Goal: Task Accomplishment & Management: Complete application form

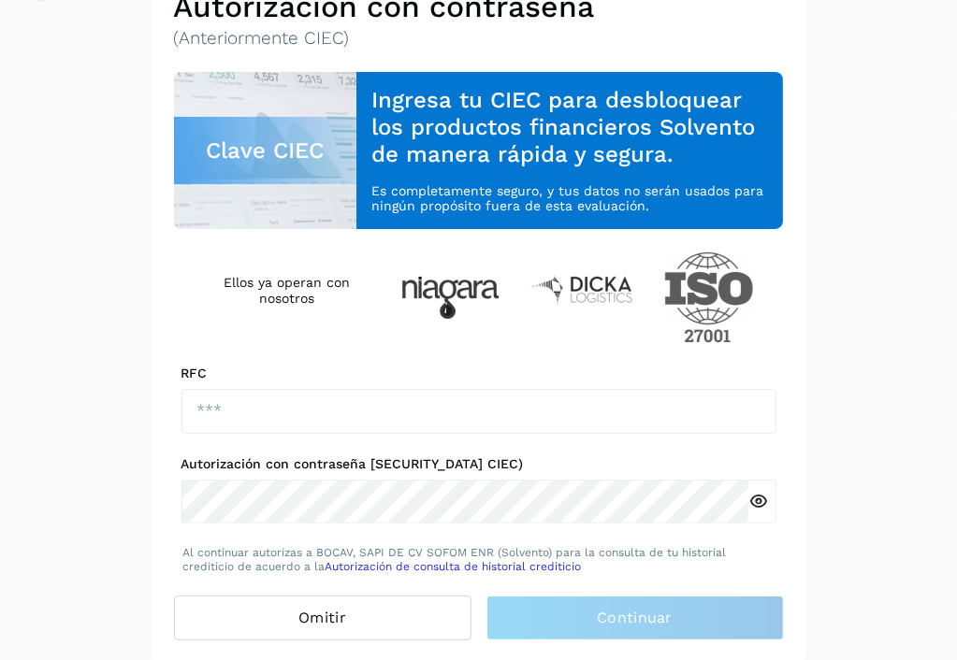
scroll to position [123, 0]
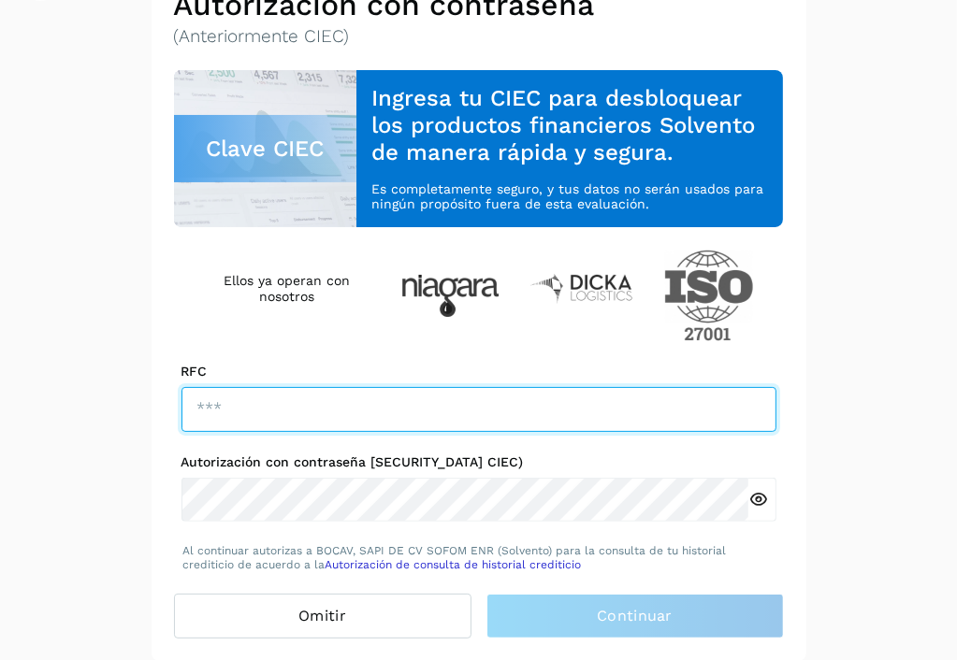
click at [351, 417] on input "text" at bounding box center [478, 409] width 595 height 45
drag, startPoint x: 351, startPoint y: 417, endPoint x: 322, endPoint y: 396, distance: 36.1
click at [322, 398] on input "text" at bounding box center [478, 409] width 595 height 45
type input "**********"
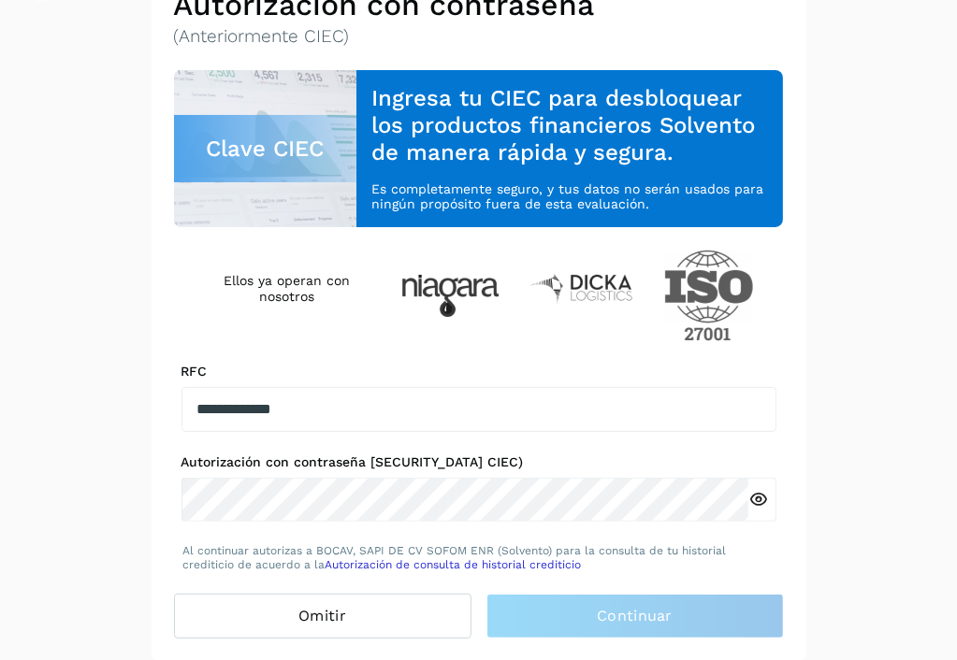
click at [760, 509] on icon at bounding box center [758, 500] width 20 height 20
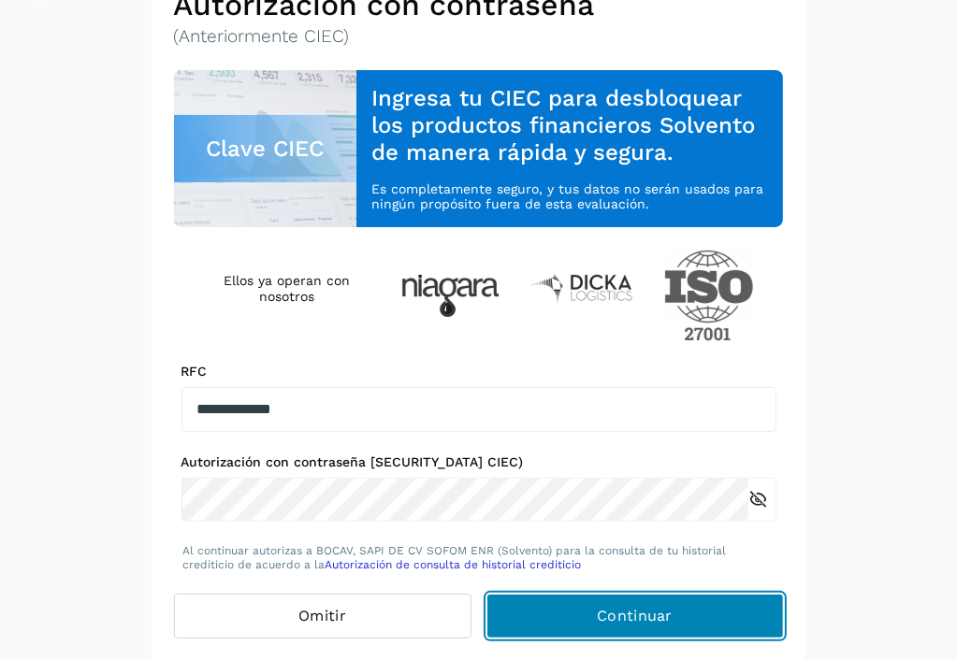
click at [505, 615] on button "Continuar" at bounding box center [634, 616] width 297 height 45
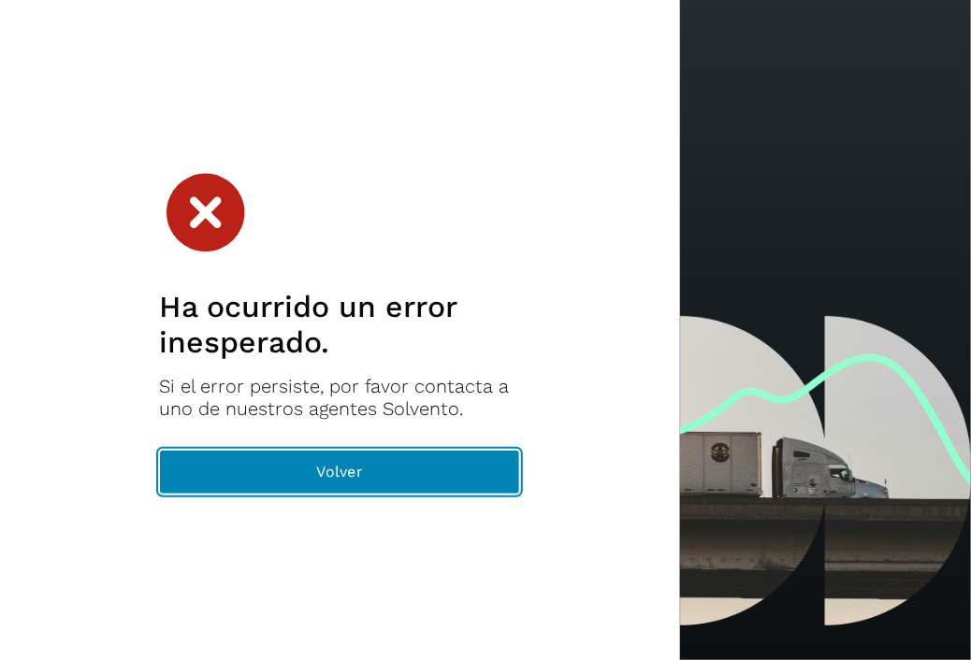
click at [258, 491] on button "Volver" at bounding box center [339, 472] width 361 height 45
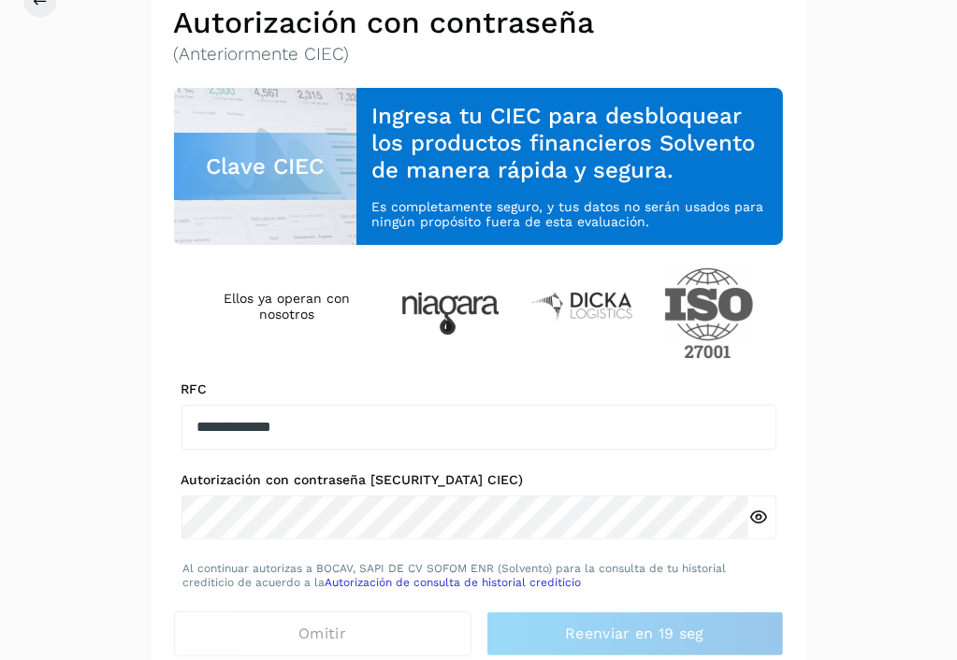
scroll to position [123, 0]
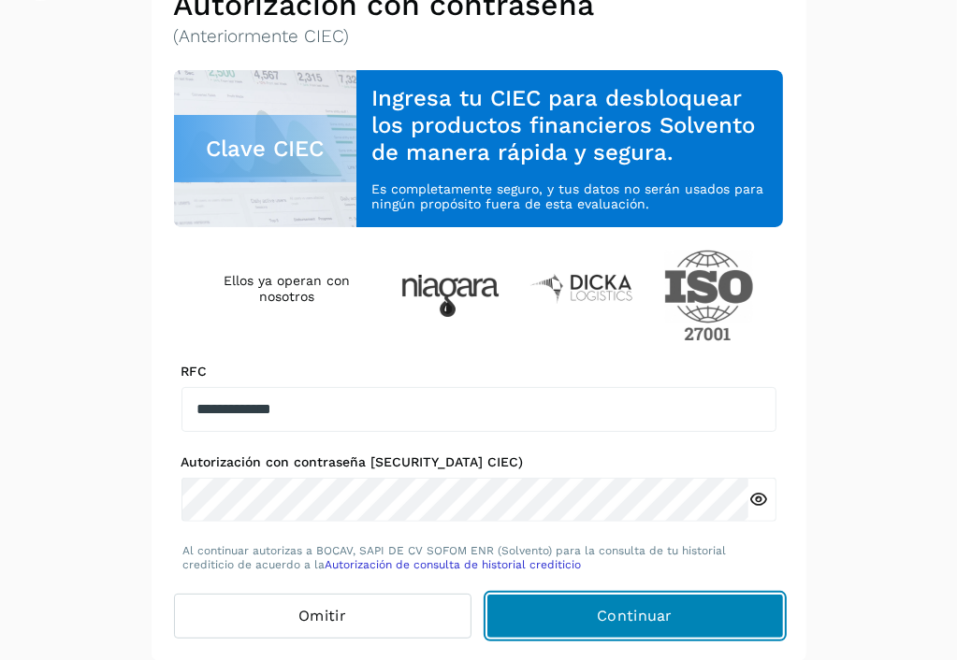
click at [633, 614] on span "Continuar" at bounding box center [635, 616] width 76 height 21
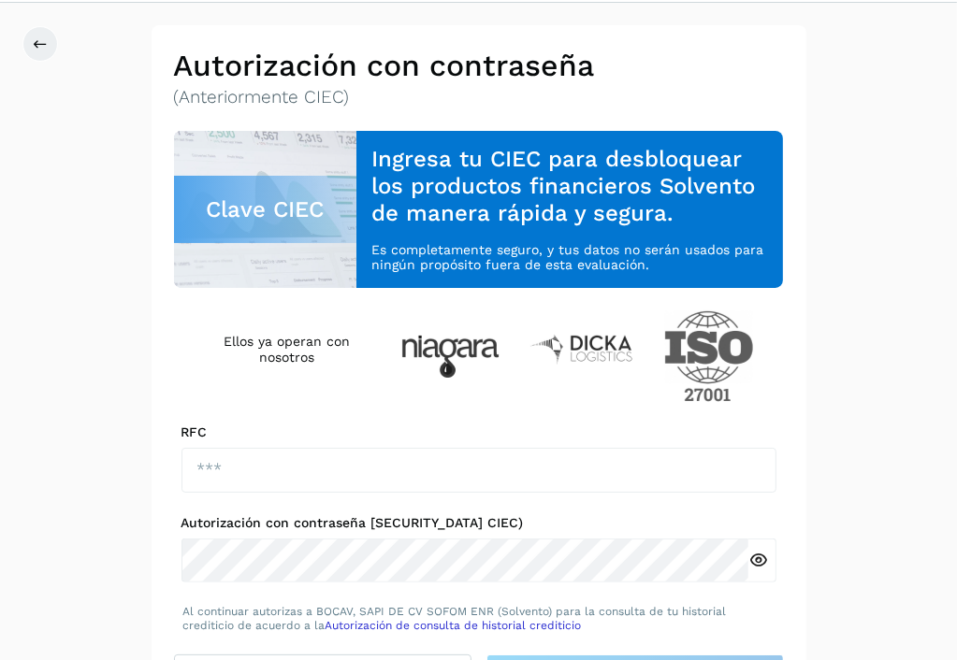
scroll to position [123, 0]
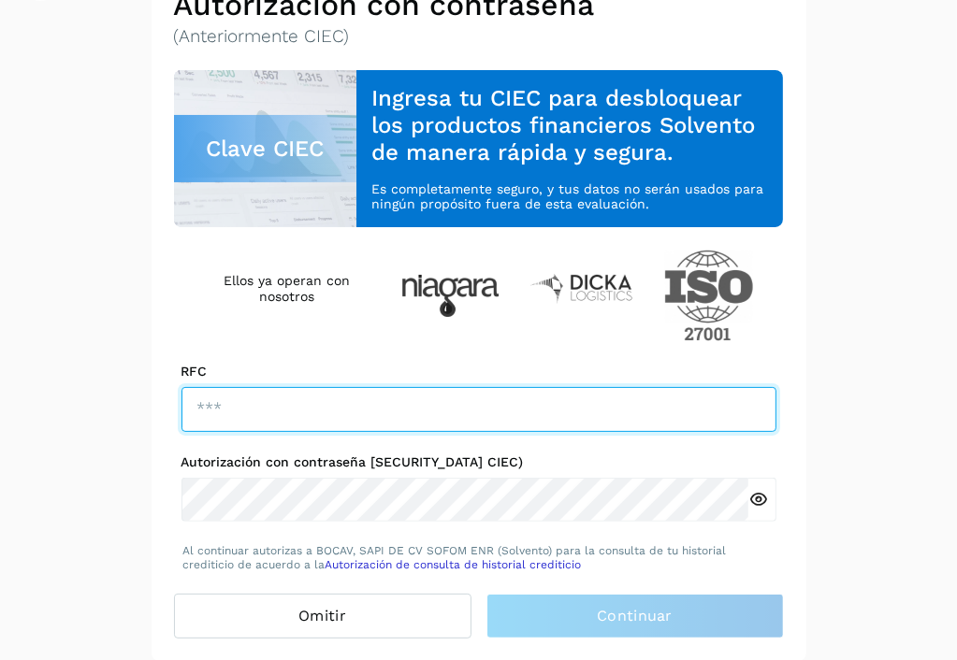
type input "**********"
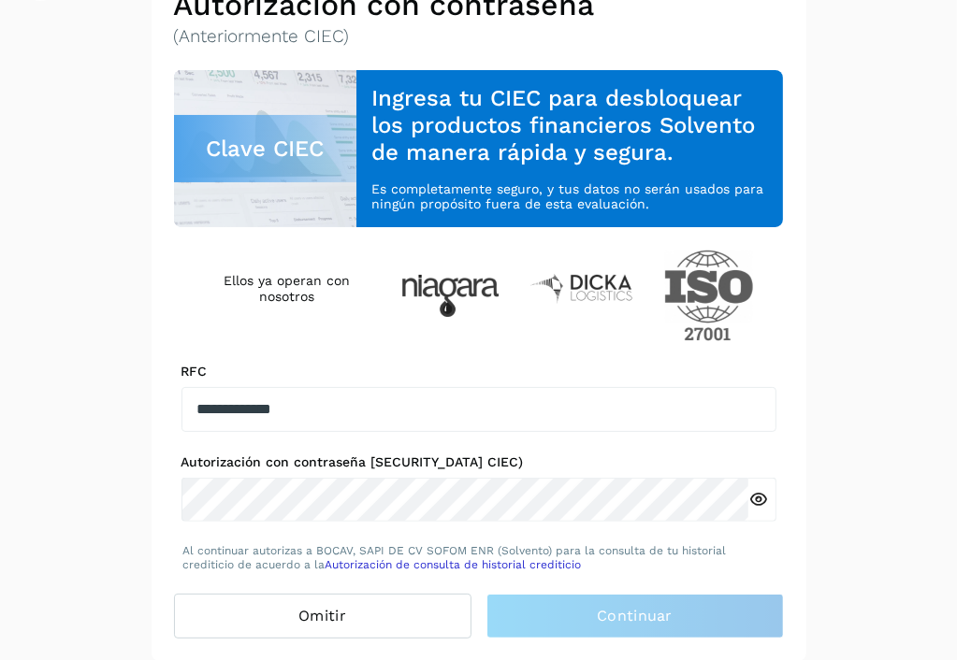
click at [750, 485] on div at bounding box center [762, 500] width 28 height 45
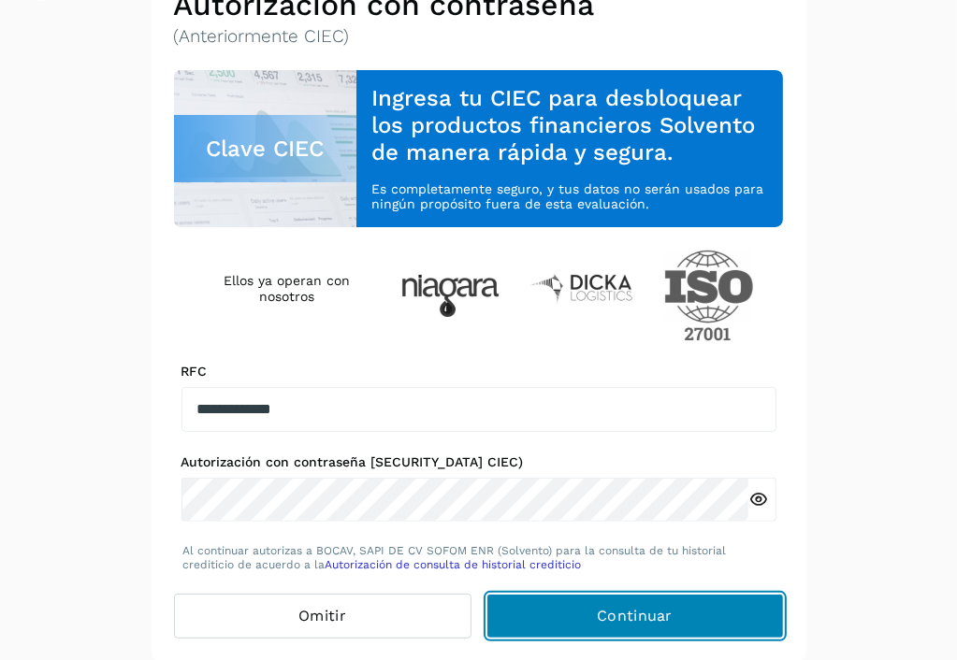
click at [692, 621] on button "Continuar" at bounding box center [634, 616] width 297 height 45
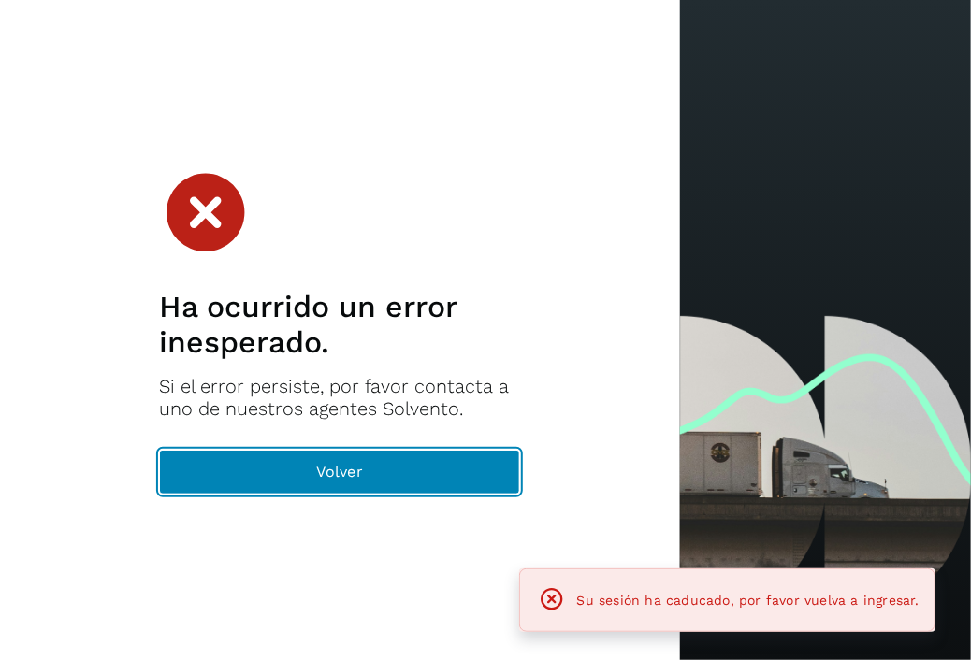
click at [481, 466] on button "Volver" at bounding box center [339, 472] width 361 height 45
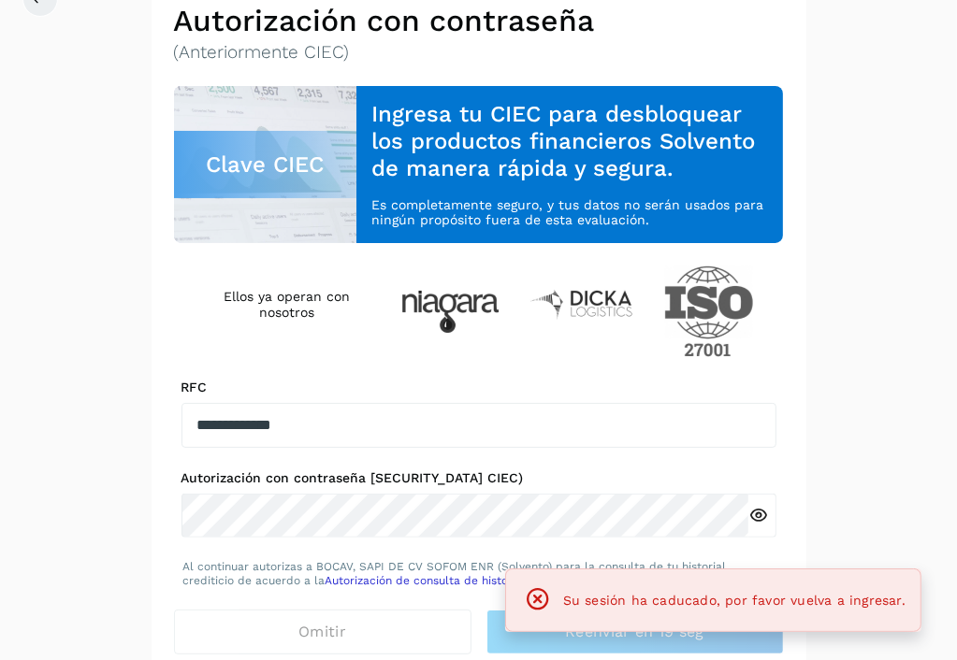
scroll to position [123, 0]
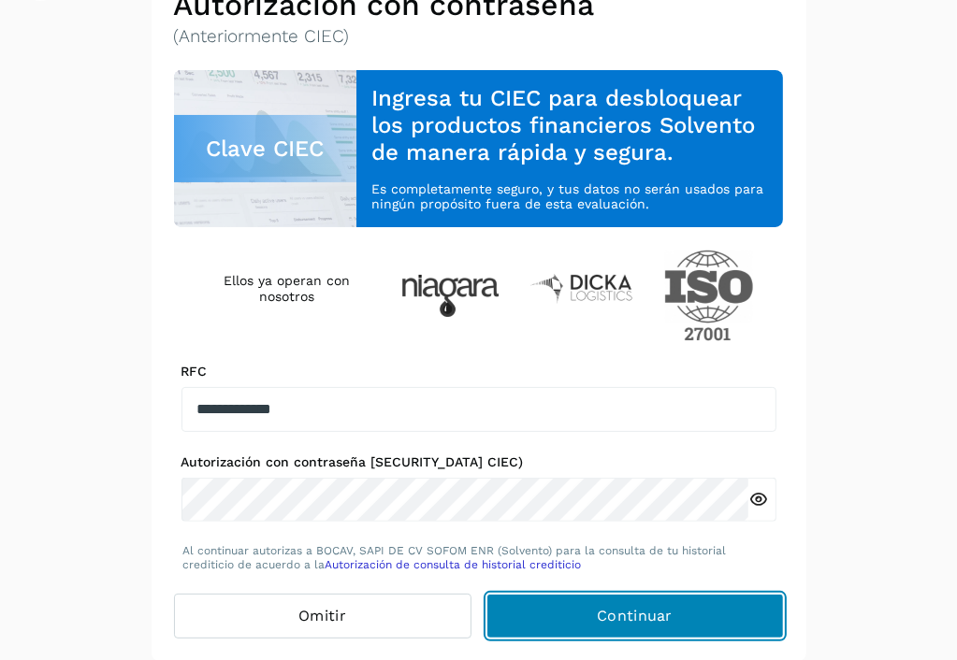
click at [616, 626] on button "Continuar" at bounding box center [634, 616] width 297 height 45
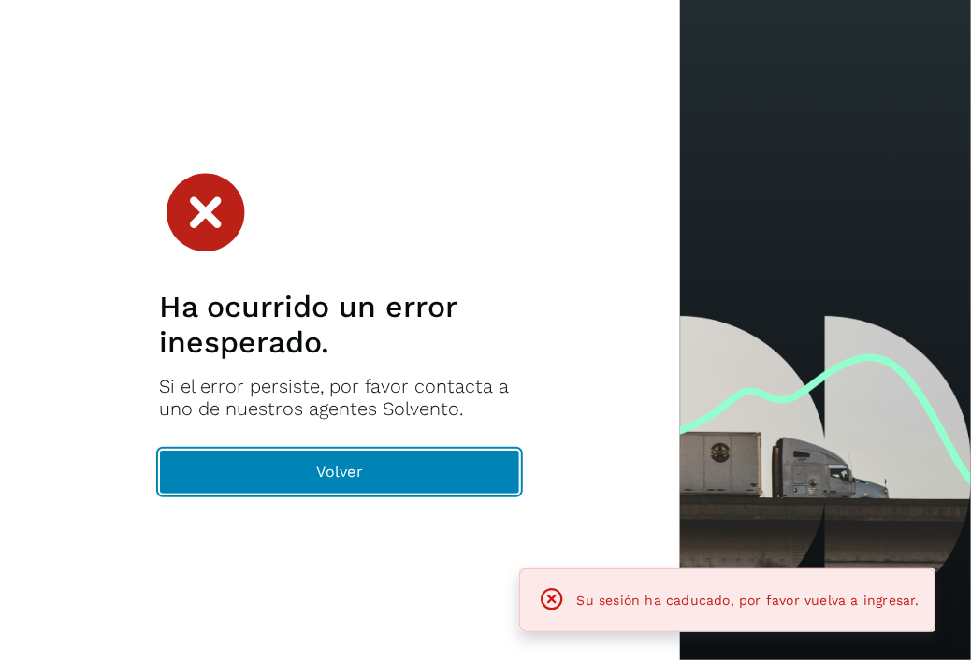
click at [442, 466] on button "Volver" at bounding box center [339, 472] width 361 height 45
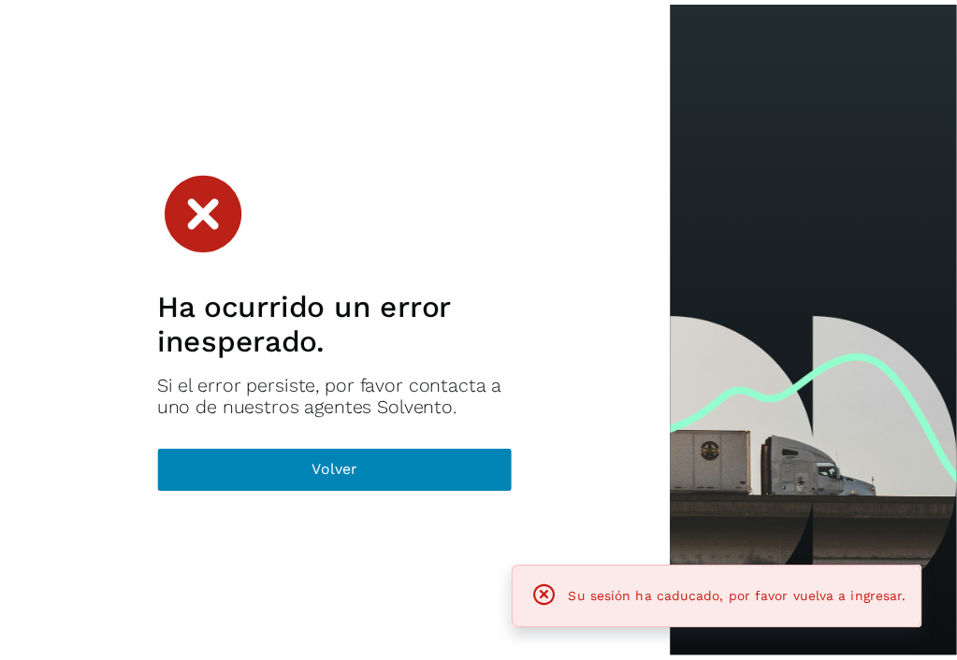
scroll to position [73, 0]
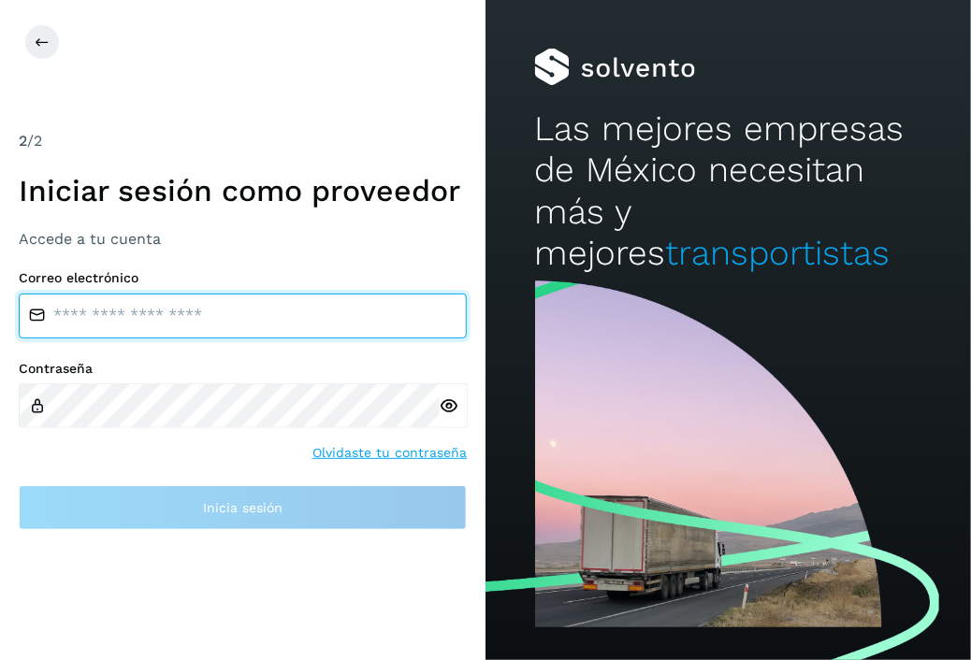
type input "**********"
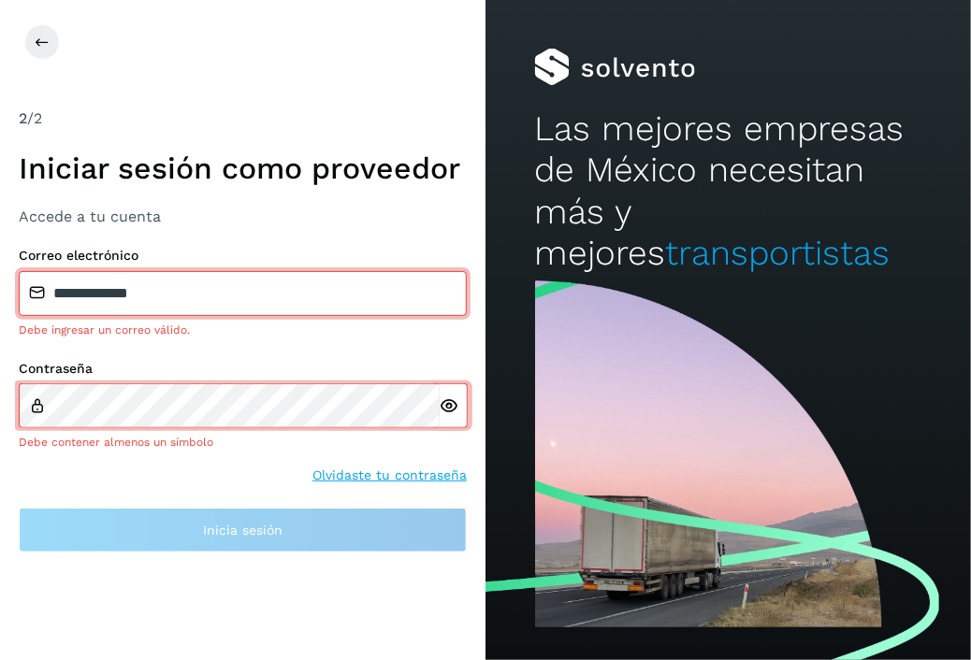
click at [447, 405] on icon at bounding box center [450, 407] width 20 height 20
click at [213, 216] on h3 "Accede a tu cuenta" at bounding box center [243, 217] width 448 height 18
click at [37, 53] on button at bounding box center [42, 42] width 36 height 36
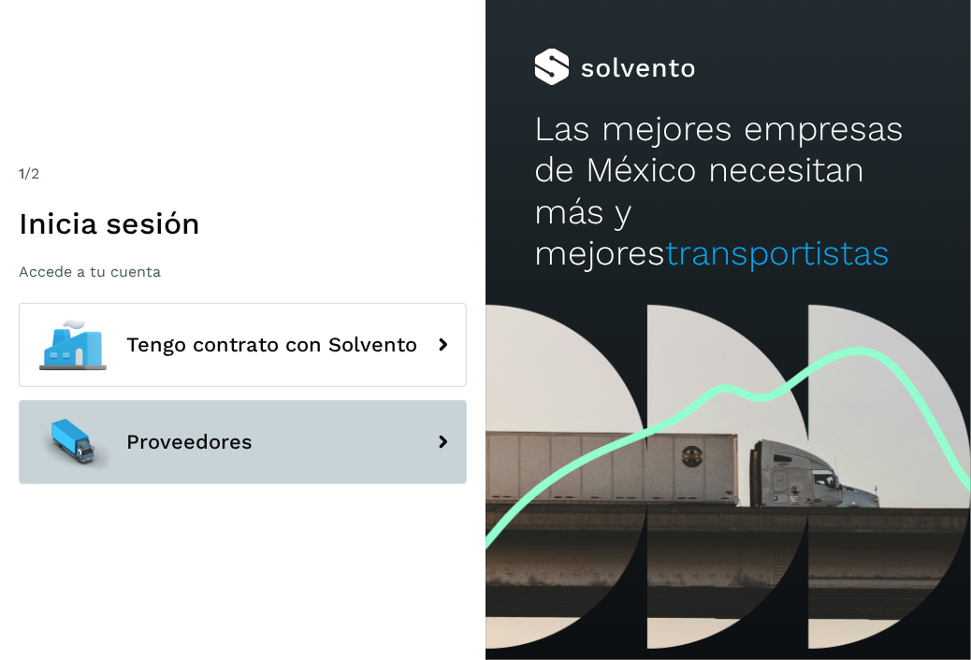
click at [255, 441] on button "Proveedores" at bounding box center [243, 442] width 448 height 84
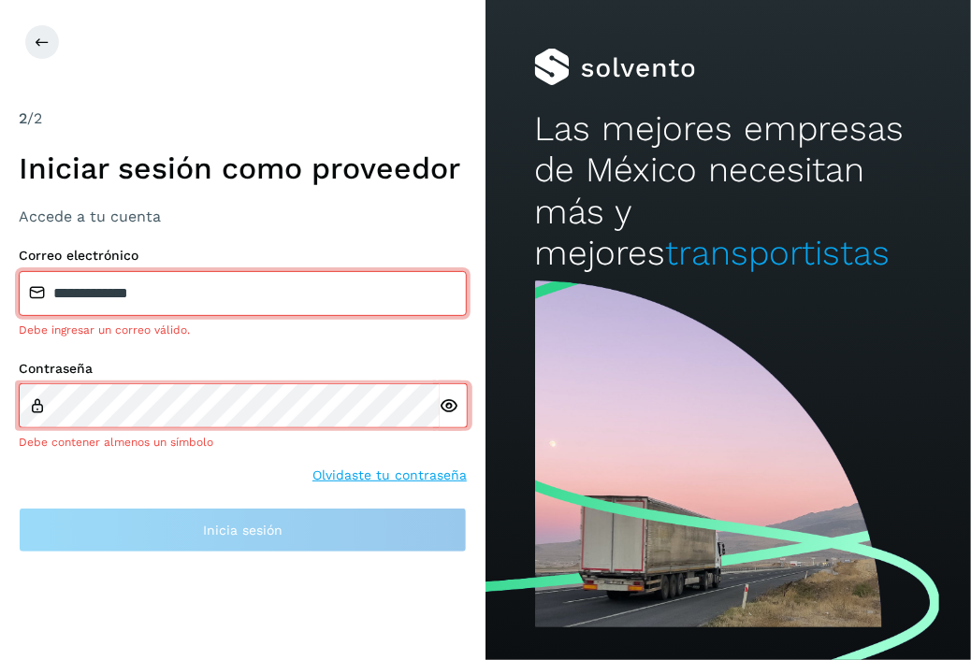
click at [228, 301] on input "**********" at bounding box center [243, 293] width 448 height 45
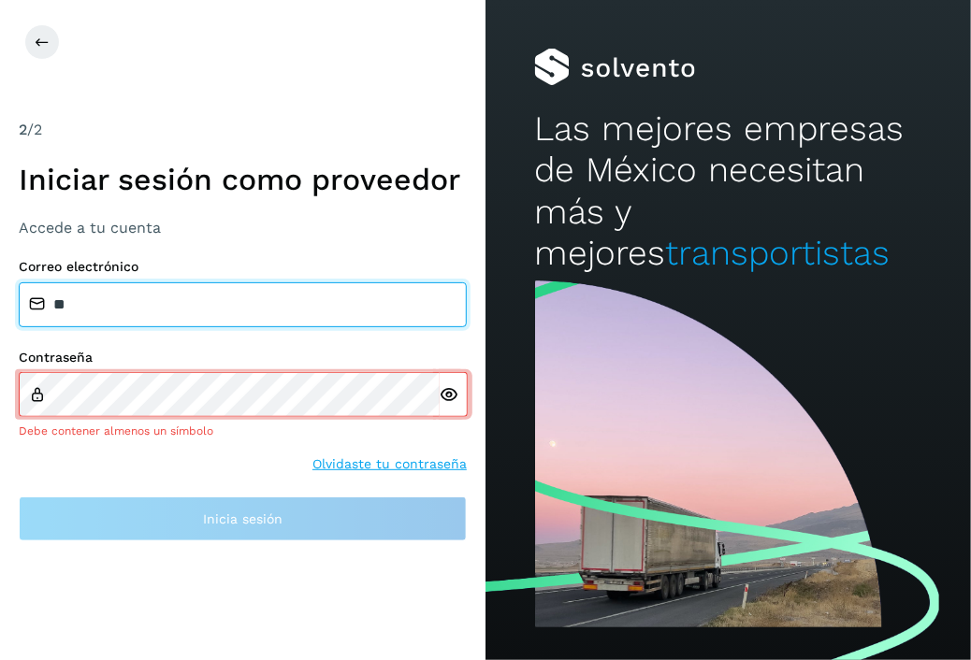
type input "*"
type input "**********"
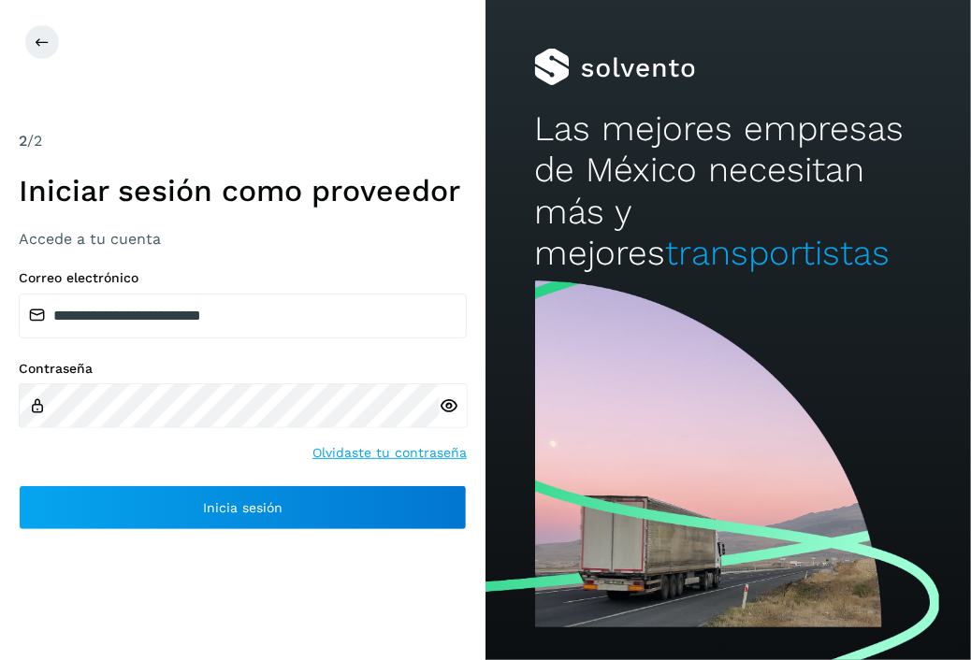
click at [445, 409] on icon at bounding box center [450, 407] width 20 height 20
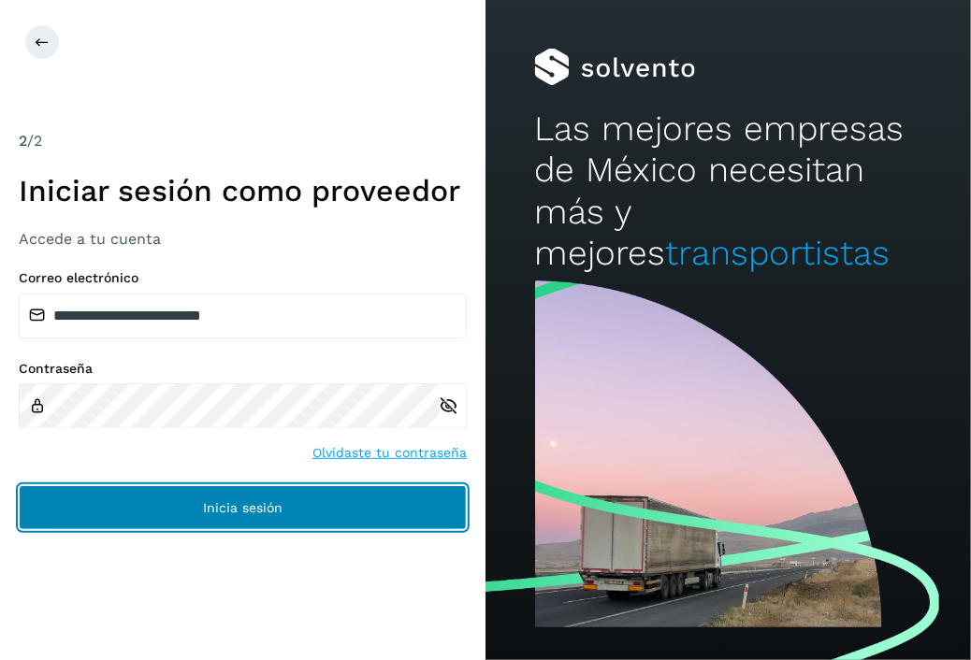
click at [227, 512] on span "Inicia sesión" at bounding box center [243, 507] width 80 height 13
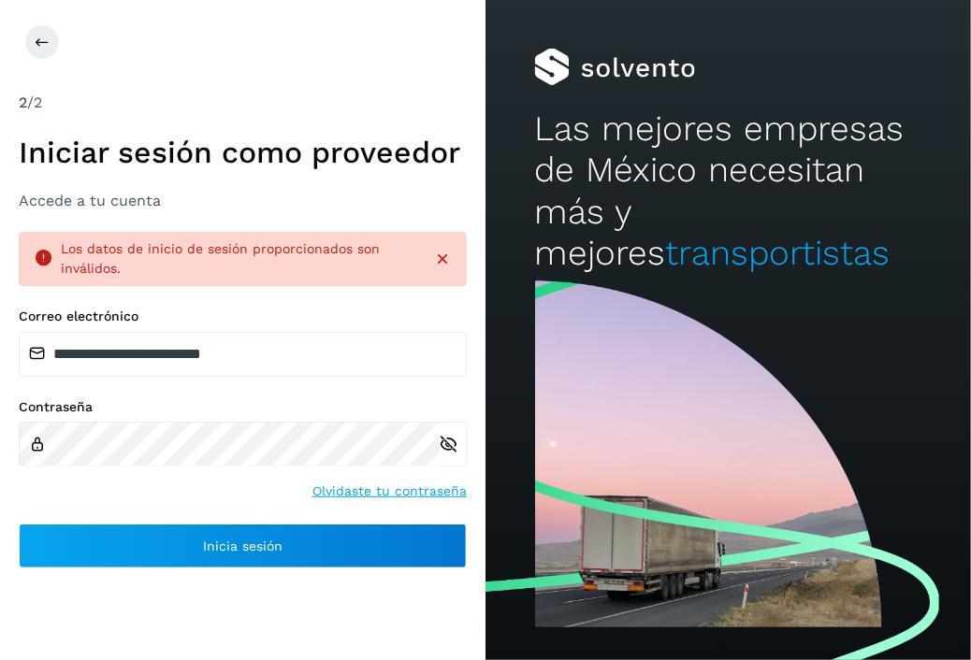
click at [448, 444] on icon at bounding box center [450, 445] width 20 height 20
